Goal: Communication & Community: Ask a question

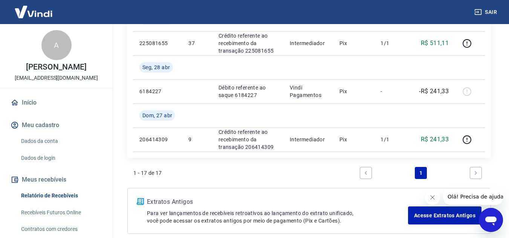
scroll to position [603, 0]
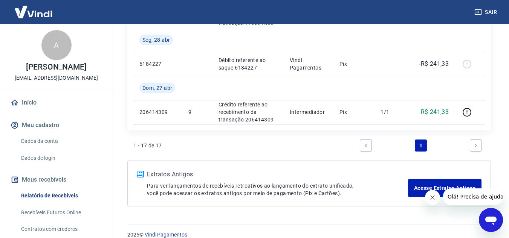
scroll to position [666, 0]
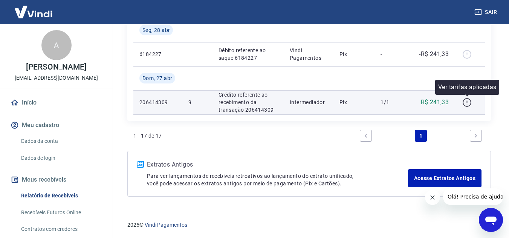
click at [466, 102] on icon "button" at bounding box center [466, 102] width 9 height 9
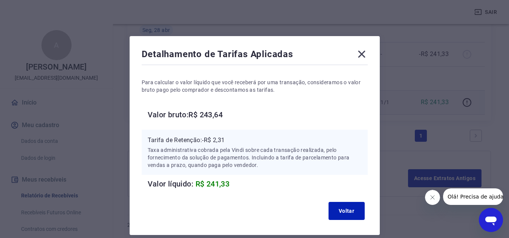
click at [362, 53] on icon at bounding box center [361, 54] width 12 height 12
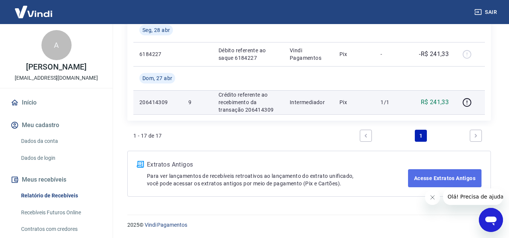
click at [435, 175] on link "Acesse Extratos Antigos" at bounding box center [444, 178] width 73 height 18
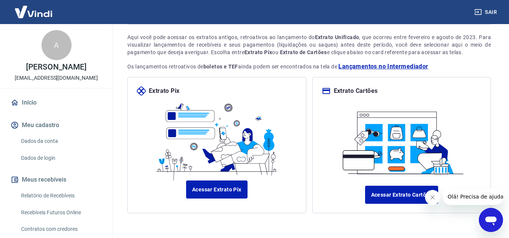
scroll to position [74, 0]
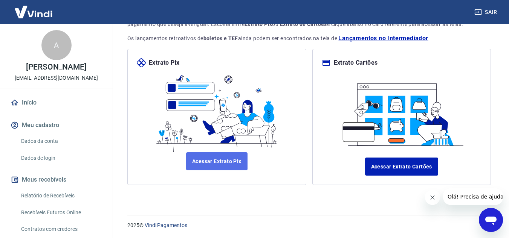
click at [219, 160] on link "Acessar Extrato Pix" at bounding box center [216, 161] width 61 height 18
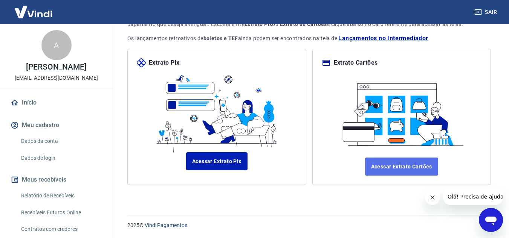
click at [420, 168] on link "Acessar Extrato Cartões" at bounding box center [401, 167] width 73 height 18
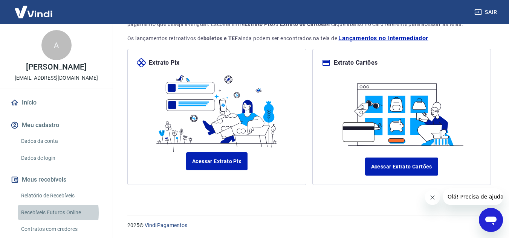
click at [28, 213] on link "Recebíveis Futuros Online" at bounding box center [60, 212] width 85 height 15
click at [490, 228] on div "Abrir janela de mensagens" at bounding box center [490, 220] width 23 height 23
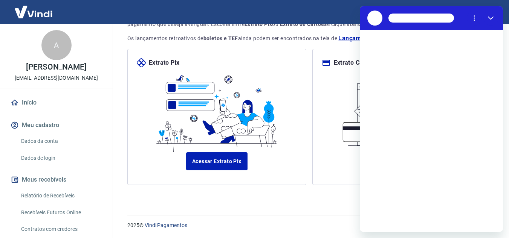
scroll to position [0, 0]
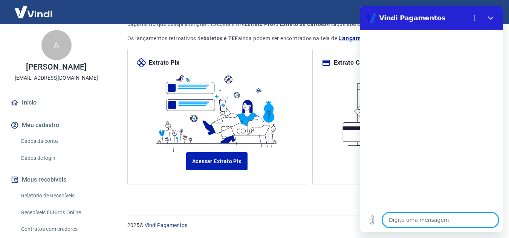
type textarea "a"
type textarea "x"
type textarea "at"
type textarea "x"
type textarea "ate"
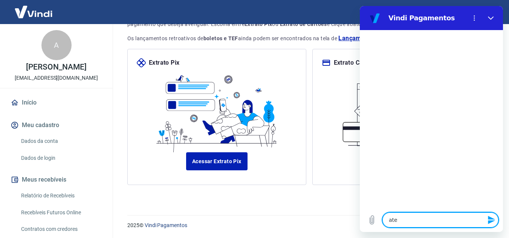
type textarea "x"
type textarea "aten"
type textarea "x"
type textarea "atend"
type textarea "x"
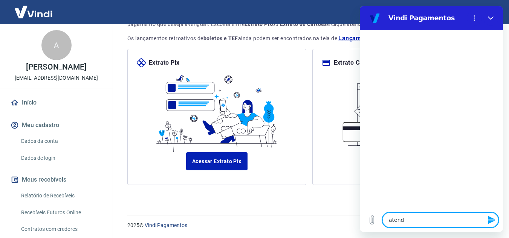
type textarea "atendi"
type textarea "x"
type textarea "atendim"
type textarea "x"
type textarea "atendime"
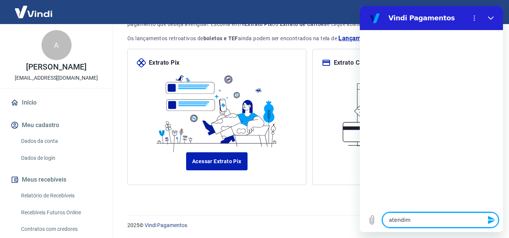
type textarea "x"
type textarea "atendimen"
type textarea "x"
type textarea "atendiment"
type textarea "x"
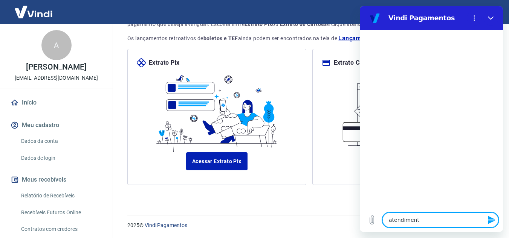
type textarea "atendimento"
type textarea "x"
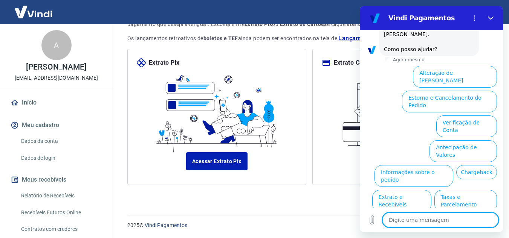
scroll to position [55, 0]
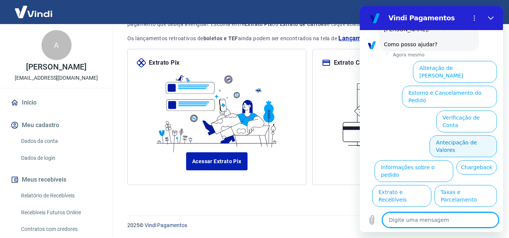
click at [446, 136] on button "Antecipação de Valores" at bounding box center [462, 147] width 67 height 22
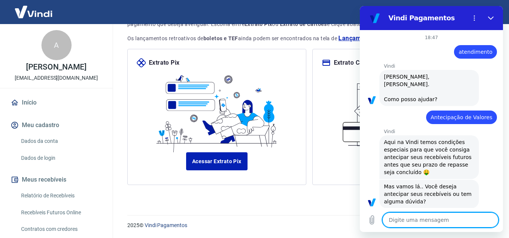
scroll to position [36, 0]
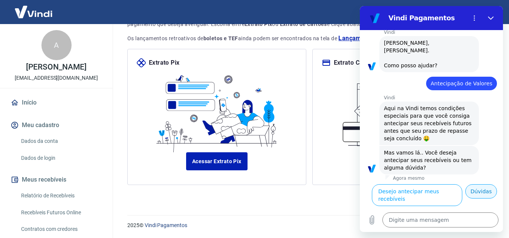
click at [474, 198] on button "Dúvidas" at bounding box center [481, 191] width 32 height 14
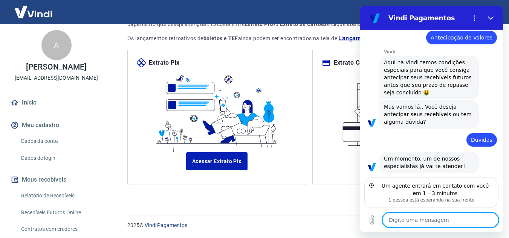
scroll to position [72, 0]
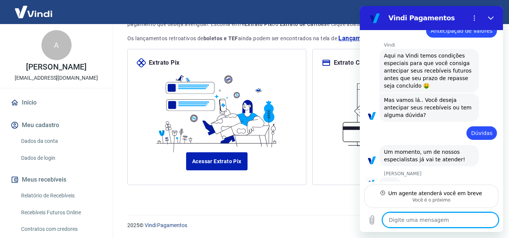
type textarea "x"
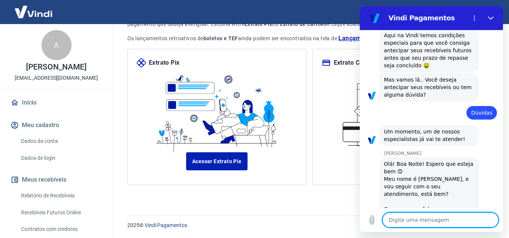
scroll to position [108, 0]
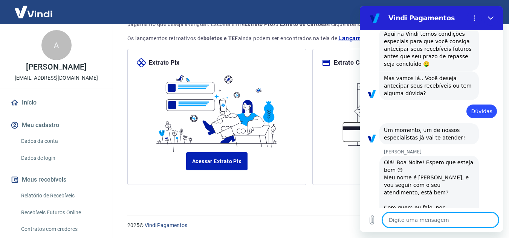
click at [403, 223] on textarea at bounding box center [440, 220] width 116 height 15
type textarea "o"
type textarea "x"
type textarea "ol"
type textarea "x"
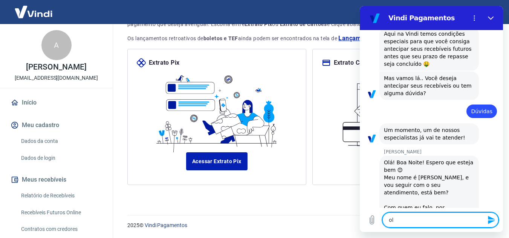
type textarea "olá"
type textarea "x"
type textarea "olá"
type textarea "x"
type textarea "olá M"
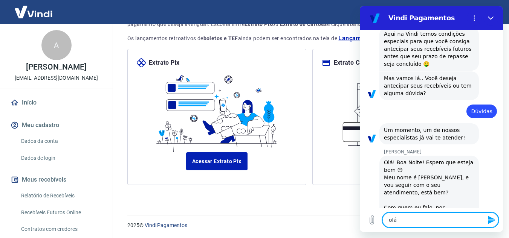
type textarea "x"
type textarea "olá Ma"
type textarea "x"
type textarea "olá Mar"
type textarea "x"
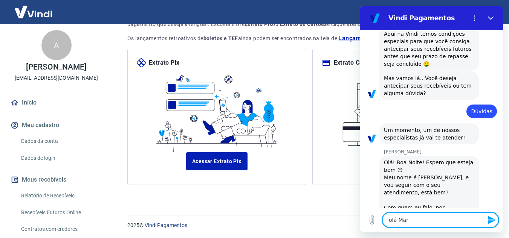
type textarea "olá Marc"
type textarea "x"
type textarea "olá Marce"
type textarea "x"
type textarea "olá Marcel"
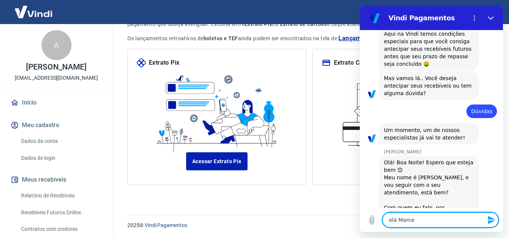
type textarea "x"
type textarea "olá Marcele"
type textarea "x"
type textarea "olá Marcele,"
type textarea "x"
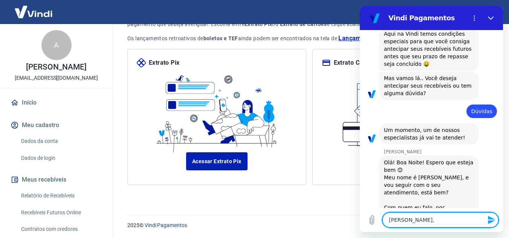
type textarea "olá Marcele,"
type textarea "x"
type textarea "olá Marcele, e"
type textarea "x"
type textarea "olá Marcele, es"
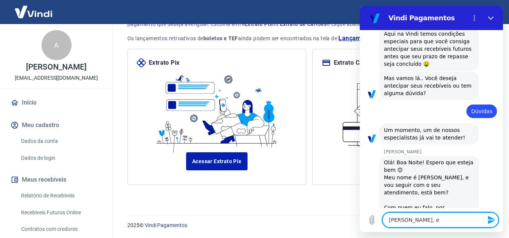
type textarea "x"
type textarea "olá Marcele, est"
type textarea "x"
type textarea "olá Marcele, esto"
type textarea "x"
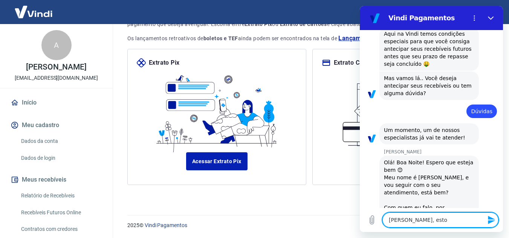
type textarea "olá Marcele, estou"
type textarea "x"
type textarea "olá Marcele, estou"
type textarea "x"
type textarea "olá Marcele, estou b"
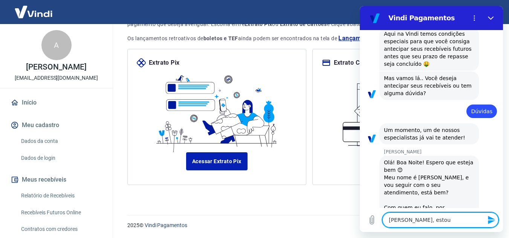
type textarea "x"
type textarea "olá Marcele, estou be"
type textarea "x"
type textarea "olá Marcele, estou bem"
type textarea "x"
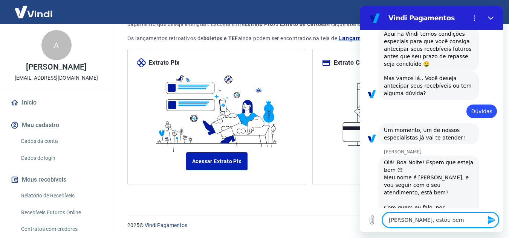
type textarea "olá Marcele, estou bem"
type textarea "x"
type textarea "olá Marcele, estou bem e"
type textarea "x"
type textarea "olá Marcele, estou bem e"
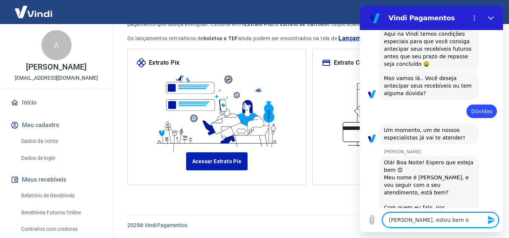
type textarea "x"
type textarea "olá Marcele, estou bem e v"
type textarea "x"
type textarea "olá Marcele, estou bem e vc"
type textarea "x"
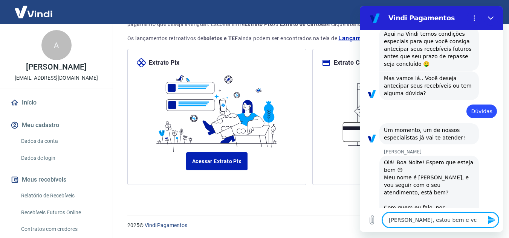
type textarea "olá Marcele, estou bem e vc?"
type textarea "x"
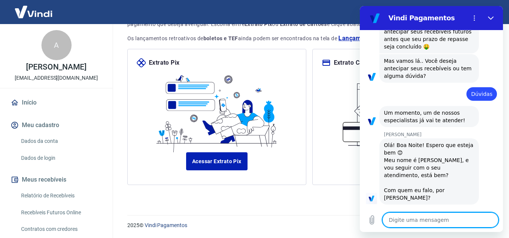
type textarea "x"
type textarea "m"
type textarea "x"
type textarea "me"
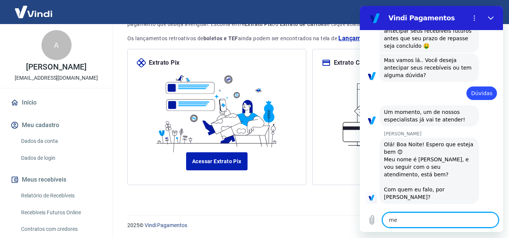
type textarea "x"
type textarea "me"
type textarea "x"
type textarea "me c"
type textarea "x"
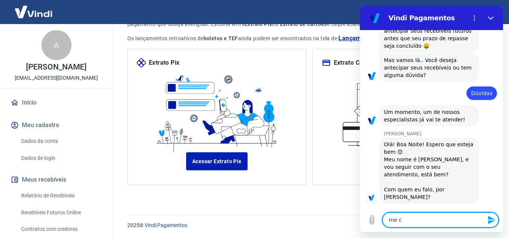
type textarea "me ch"
type textarea "x"
type textarea "me cha"
type textarea "x"
type textarea "me cham"
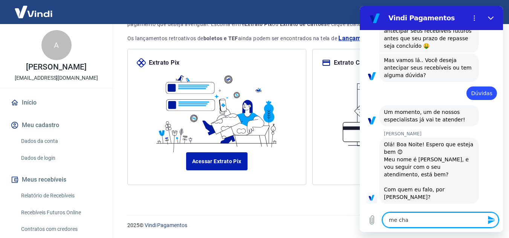
type textarea "x"
type textarea "me chamo"
type textarea "x"
type textarea "me chamo"
type textarea "x"
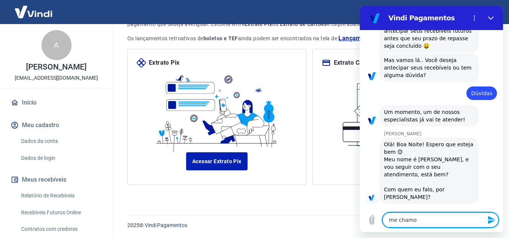
type textarea "me chamo A"
type textarea "x"
type textarea "me chamo An"
type textarea "x"
type textarea "me chamo And"
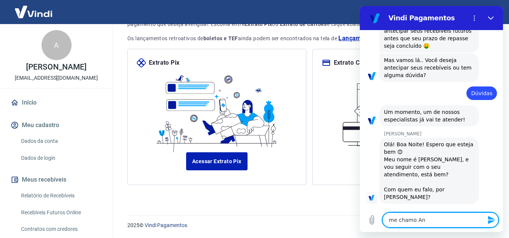
type textarea "x"
type textarea "me chamo Ande"
type textarea "x"
type textarea "me chamo Ander"
type textarea "x"
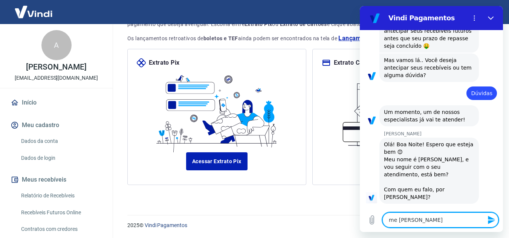
type textarea "me chamo Anders"
type textarea "x"
type textarea "me chamo Anderso"
type textarea "x"
type textarea "me chamo Anderson"
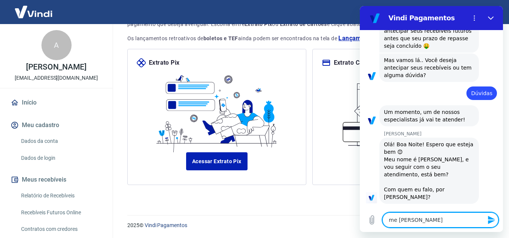
type textarea "x"
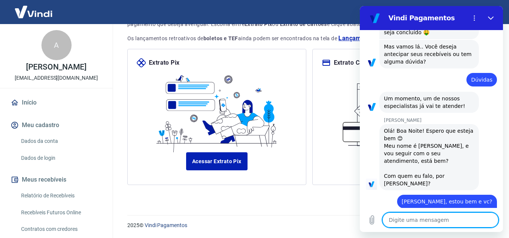
type textarea "x"
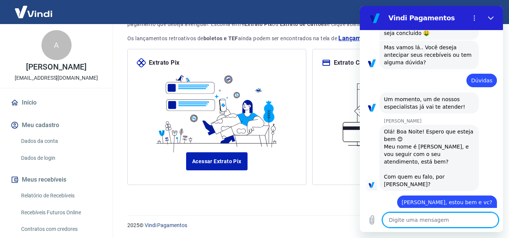
scroll to position [141, 0]
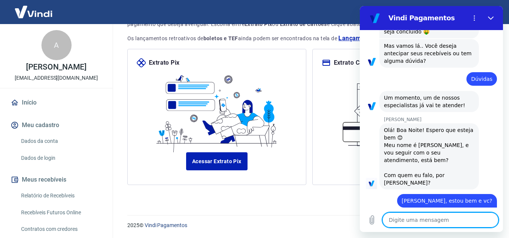
type textarea "e"
type textarea "x"
type textarea "es"
type textarea "x"
type textarea "est"
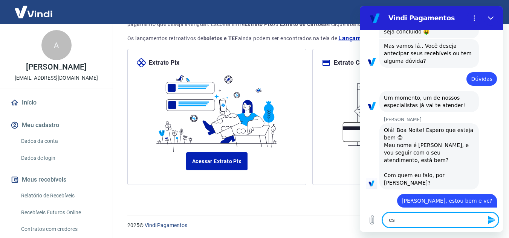
type textarea "x"
type textarea "esto"
type textarea "x"
type textarea "estou"
type textarea "x"
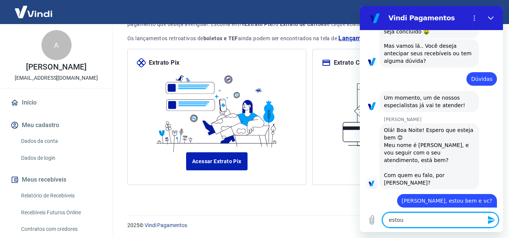
type textarea "estou"
type textarea "x"
type textarea "estou c"
type textarea "x"
type textarea "estou co"
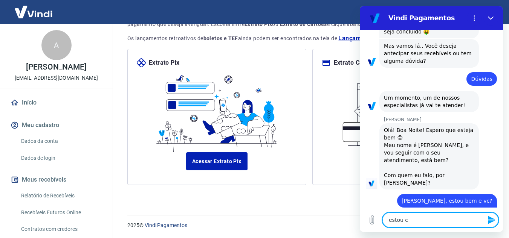
type textarea "x"
type textarea "estou com"
type textarea "x"
type textarea "estou com"
type textarea "x"
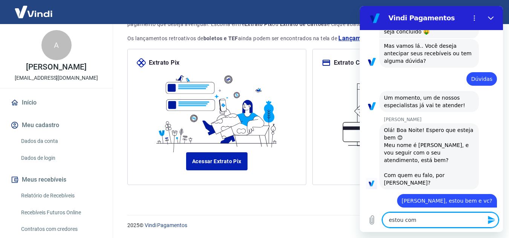
type textarea "estou com u"
type textarea "x"
type textarea "estou com um"
type textarea "x"
type textarea "estou com uma"
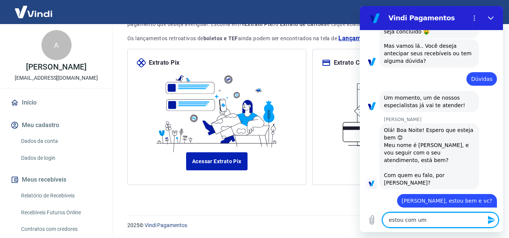
type textarea "x"
type textarea "estou com uma"
type textarea "x"
type textarea "estou com uma d"
type textarea "x"
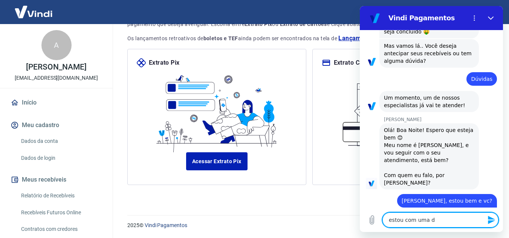
type textarea "estou com uma dú"
type textarea "x"
type textarea "estou com uma dúv"
type textarea "x"
type textarea "estou com uma dúvi"
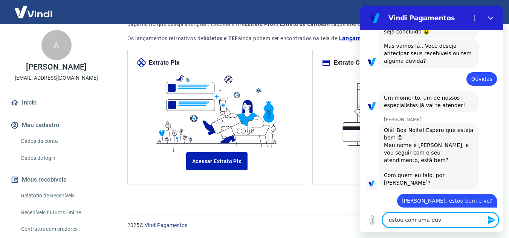
type textarea "x"
type textarea "estou com uma dúvid"
type textarea "x"
type textarea "estou com uma dúvida"
type textarea "x"
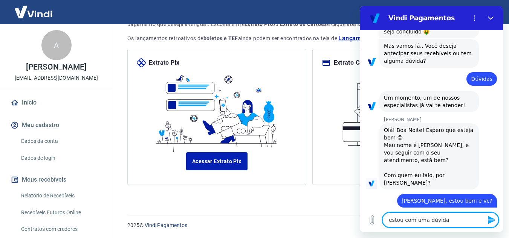
type textarea "estou com uma dúvida"
type textarea "x"
type textarea "estou com uma dúvida q"
type textarea "x"
type textarea "estou com uma dúvida qu"
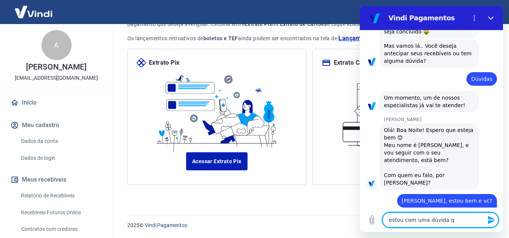
type textarea "x"
type textarea "estou com uma dúvida qua"
type textarea "x"
type textarea "estou com uma dúvida quan"
type textarea "x"
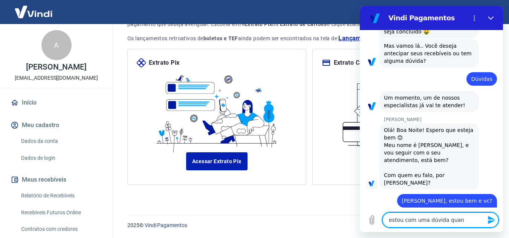
type textarea "estou com uma dúvida quant"
type textarea "x"
type textarea "estou com uma dúvida quanto"
type textarea "x"
type textarea "estou com uma dúvida quanto"
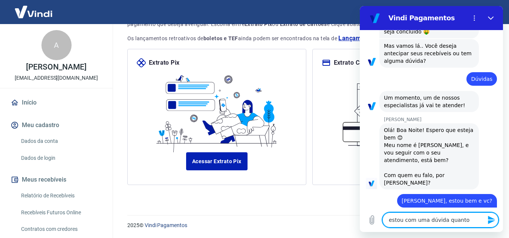
type textarea "x"
type textarea "estou com uma dúvida quanto a"
type textarea "x"
type textarea "estou com uma dúvida quanto ao"
type textarea "x"
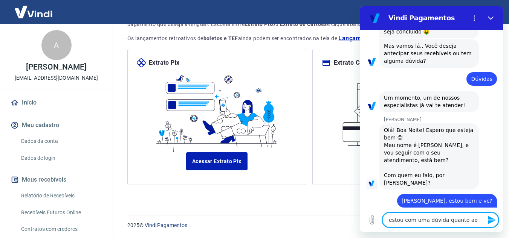
type textarea "estou com uma dúvida quanto aos"
type textarea "x"
type textarea "estou com uma dúvida quanto aos"
type textarea "x"
type textarea "estou com uma dúvida quanto aos m"
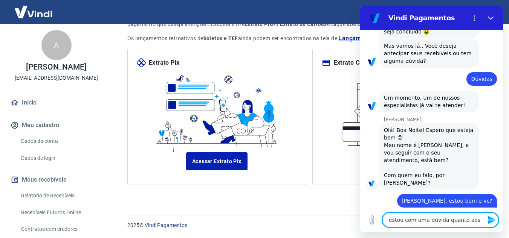
type textarea "x"
type textarea "estou com uma dúvida quanto aos me"
type textarea "x"
type textarea "estou com uma dúvida quanto aos meu"
type textarea "x"
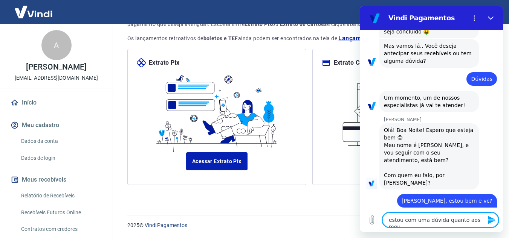
type textarea "estou com uma dúvida quanto aos meus"
type textarea "x"
type textarea "estou com uma dúvida quanto aos meus"
type textarea "x"
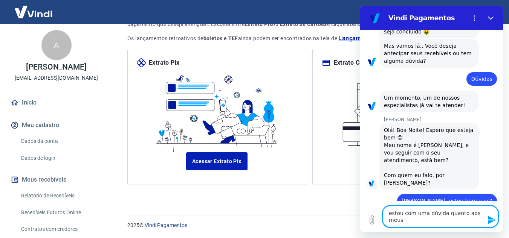
type textarea "estou com uma dúvida quanto aos meus r"
type textarea "x"
type textarea "estou com uma dúvida quanto aos meus re"
type textarea "x"
type textarea "estou com uma dúvida quanto aos meus rec"
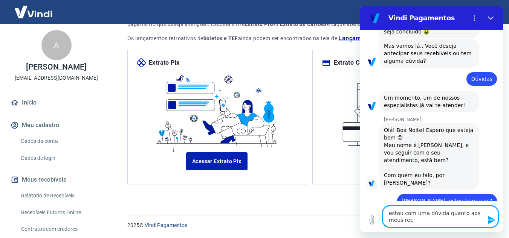
type textarea "x"
type textarea "estou com uma dúvida quanto aos meus rece"
type textarea "x"
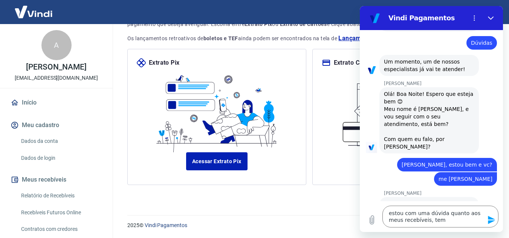
scroll to position [176, 0]
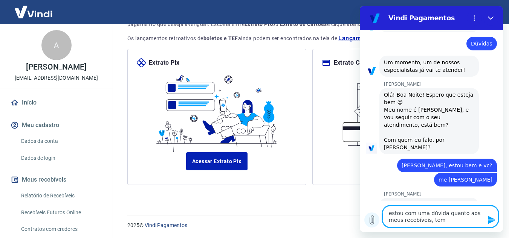
drag, startPoint x: 442, startPoint y: 224, endPoint x: 375, endPoint y: 214, distance: 67.4
click at [375, 214] on div "Digite uma mensagem estou com uma dúvida quanto aos meus recebíveis, tem x" at bounding box center [431, 216] width 143 height 31
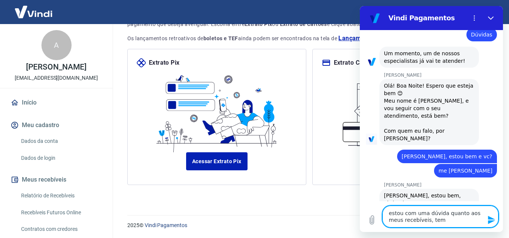
scroll to position [187, 0]
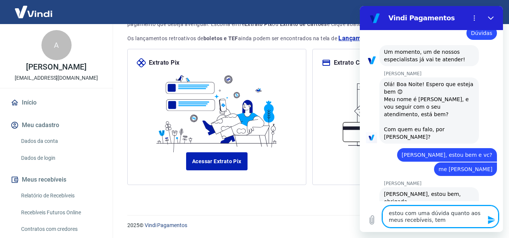
click at [468, 188] on div "Marcele dos Santos diz: Olá Anderson, estou bem, obrigada" at bounding box center [428, 198] width 99 height 21
click at [388, 215] on textarea "estou com uma dúvida quanto aos meus recebíveis, tem" at bounding box center [440, 217] width 116 height 22
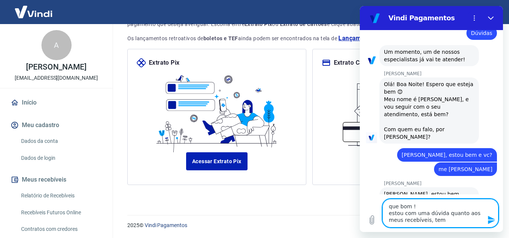
click at [441, 221] on textarea "que bom ! estou com uma dúvida quanto aos meus recebíveis, tem" at bounding box center [440, 213] width 116 height 29
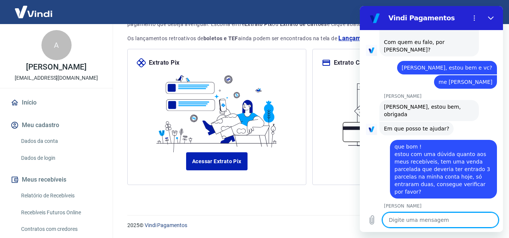
scroll to position [276, 0]
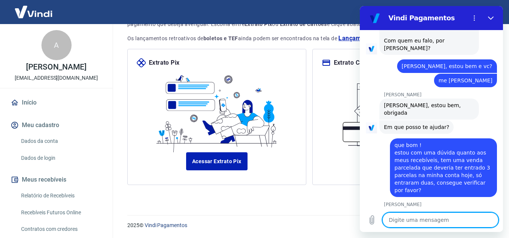
paste textarea "223783316"
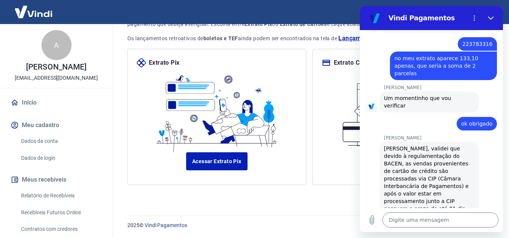
scroll to position [544, 0]
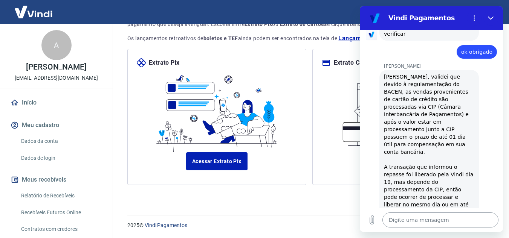
click at [398, 219] on textarea at bounding box center [440, 220] width 116 height 15
click at [398, 218] on textarea at bounding box center [440, 220] width 116 height 15
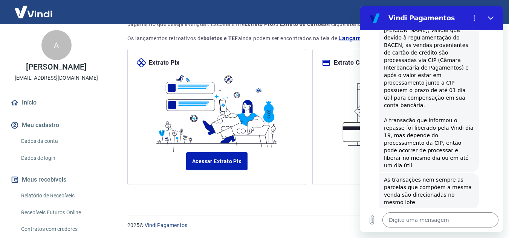
scroll to position [593, 0]
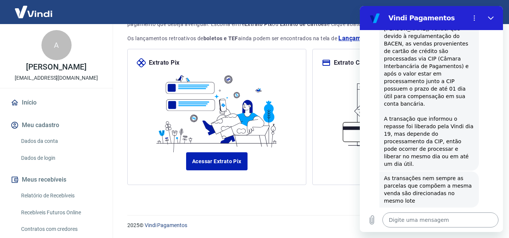
click at [398, 224] on textarea at bounding box center [440, 220] width 116 height 15
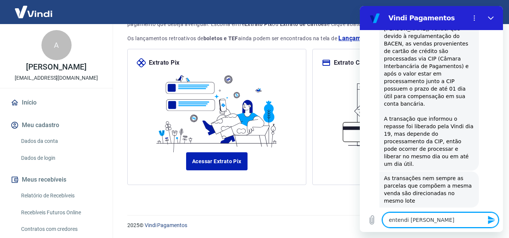
click at [430, 220] on textarea "entendi Marcele" at bounding box center [440, 220] width 116 height 15
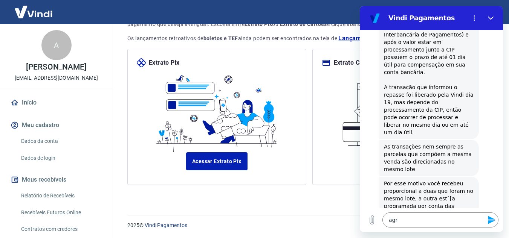
scroll to position [626, 0]
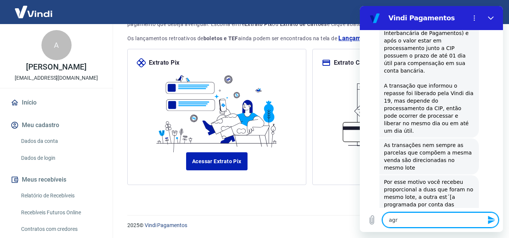
drag, startPoint x: 401, startPoint y: 221, endPoint x: 383, endPoint y: 220, distance: 17.3
click at [383, 220] on textarea "agr" at bounding box center [440, 220] width 116 height 15
click at [415, 222] on textarea "agr" at bounding box center [440, 220] width 116 height 15
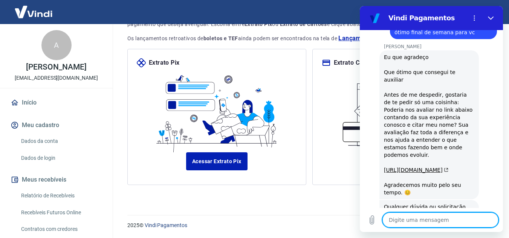
scroll to position [902, 0]
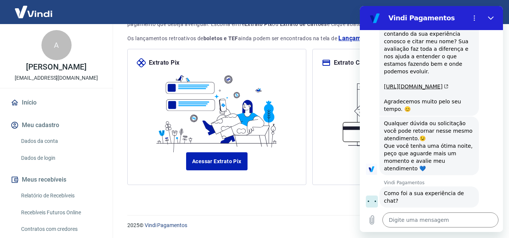
scroll to position [0, 7]
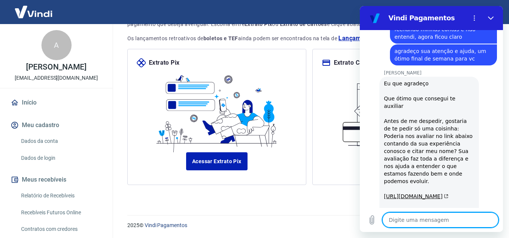
scroll to position [851, 0]
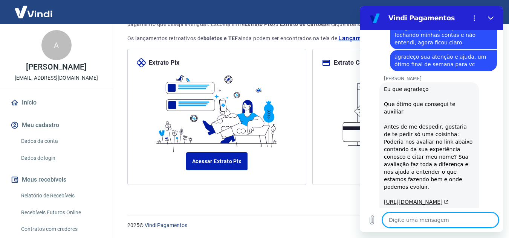
click at [416, 199] on link "https://g.page/r/CVG4FibZJa2aEAg/review" at bounding box center [416, 202] width 64 height 6
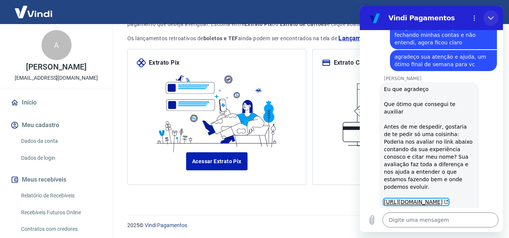
click at [492, 18] on icon "Fechar" at bounding box center [491, 18] width 6 height 6
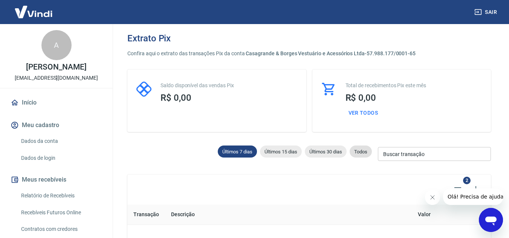
click at [358, 151] on span "Todos" at bounding box center [360, 152] width 22 height 6
type input "12/09/2025"
type input "19/09/2025"
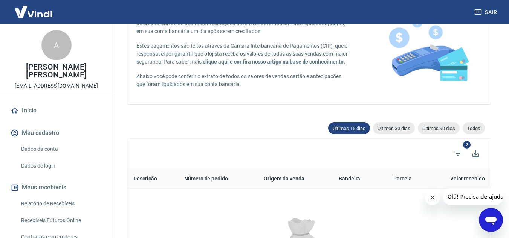
scroll to position [63, 0]
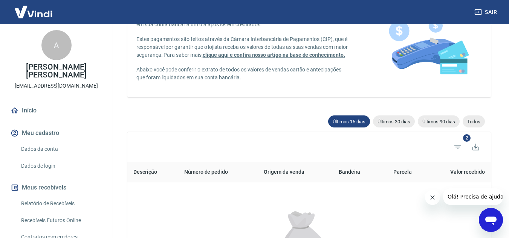
drag, startPoint x: 449, startPoint y: 125, endPoint x: 358, endPoint y: 120, distance: 91.2
click at [449, 125] on span "Últimos 90 dias" at bounding box center [439, 122] width 42 height 6
type input "21/06/2025"
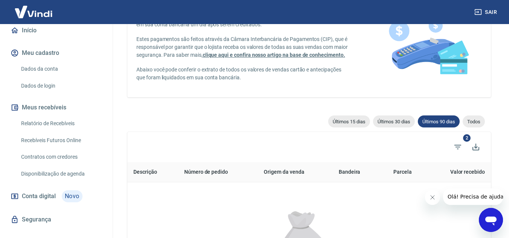
scroll to position [85, 0]
